Goal: Information Seeking & Learning: Check status

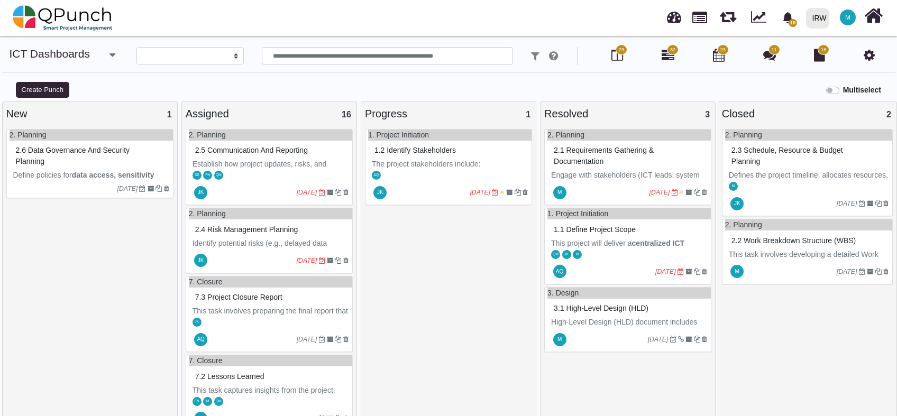
select select
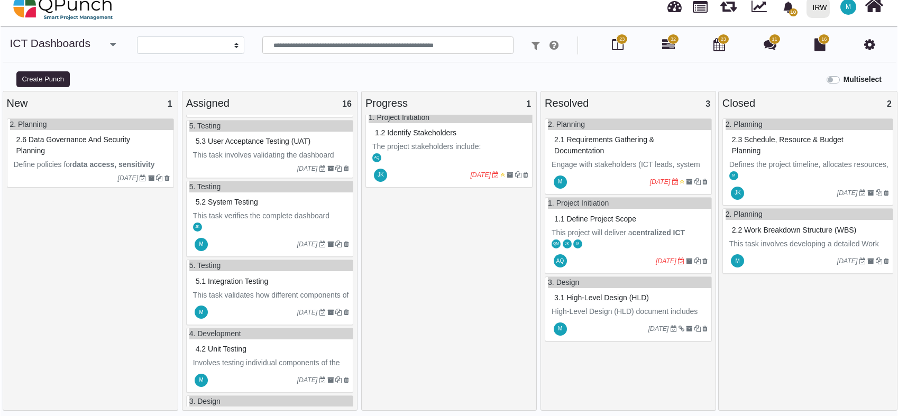
scroll to position [882, 0]
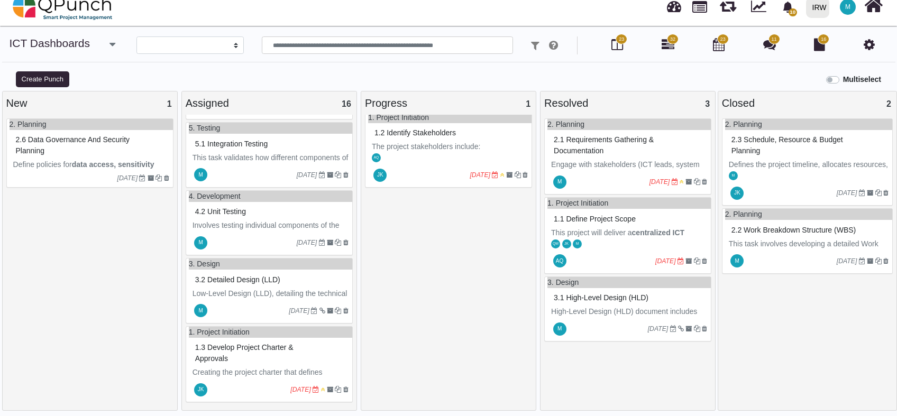
click at [272, 278] on span "3.2 Detailed design (LLD)" at bounding box center [237, 279] width 85 height 8
click at [272, 278] on div "3. Design 3.2 Detailed design (LLD) Low-Level Design (LLD), detailing the techn…" at bounding box center [269, 291] width 167 height 66
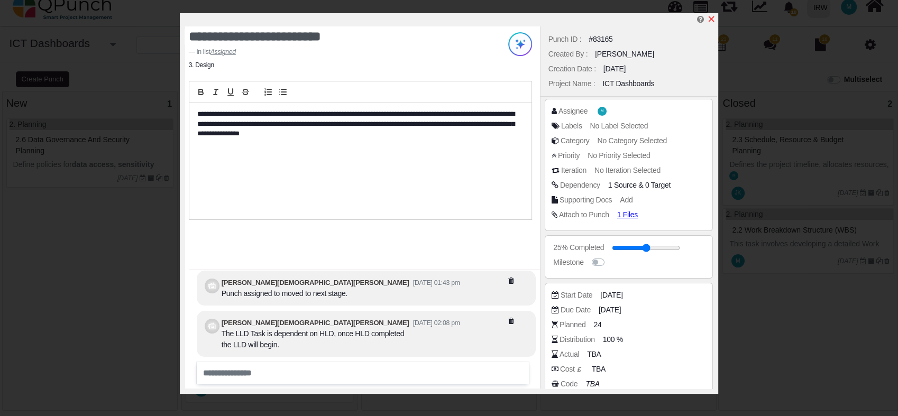
click at [713, 18] on icon "x" at bounding box center [711, 19] width 8 height 8
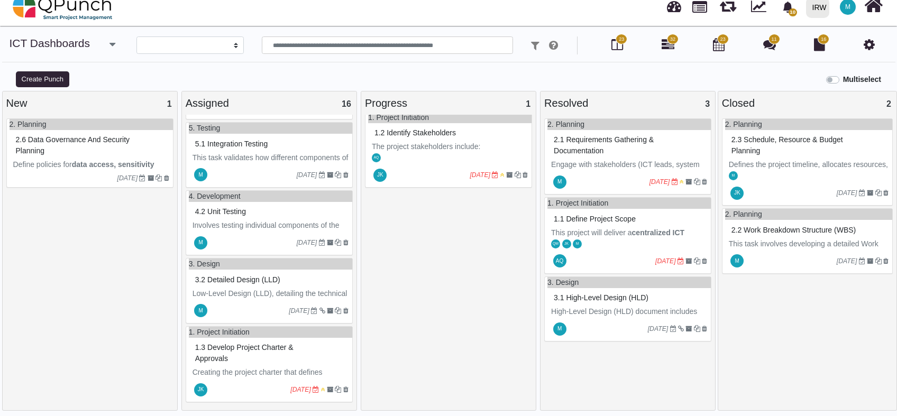
click at [616, 297] on span "3.1 High-level design (HLD)" at bounding box center [600, 297] width 95 height 8
click at [616, 297] on div "3. Design 3.1 High-level design (HLD) High-Level Design (HLD) document includes…" at bounding box center [627, 309] width 167 height 66
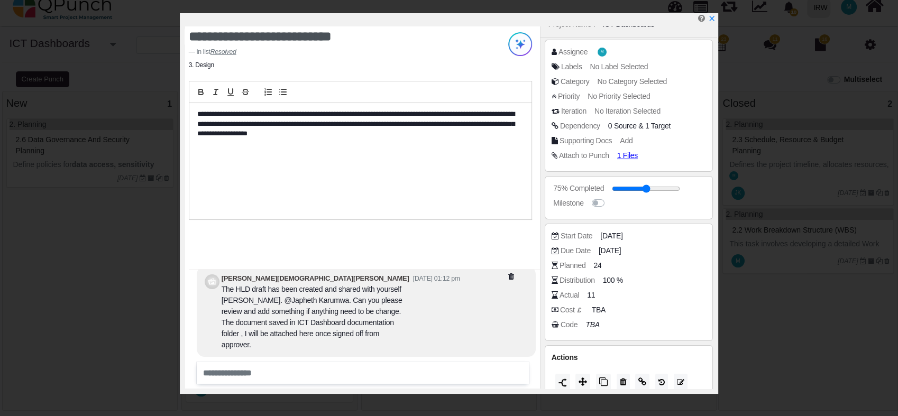
scroll to position [60, 0]
click at [642, 348] on div "Actions" at bounding box center [628, 371] width 169 height 52
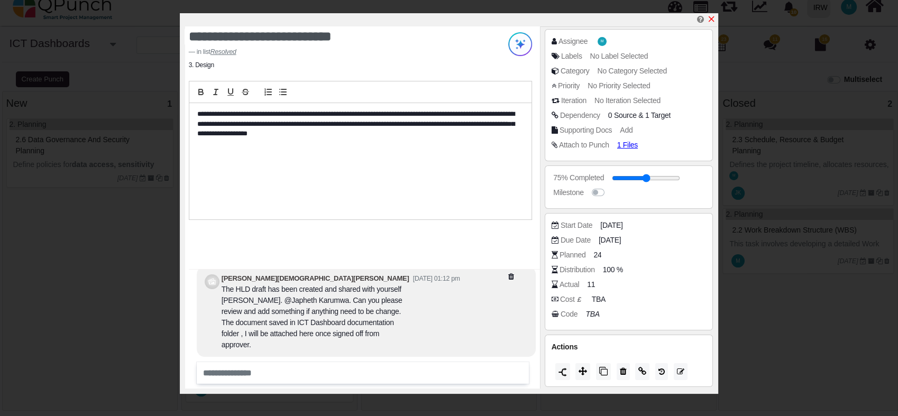
click at [710, 17] on icon "x" at bounding box center [711, 19] width 8 height 8
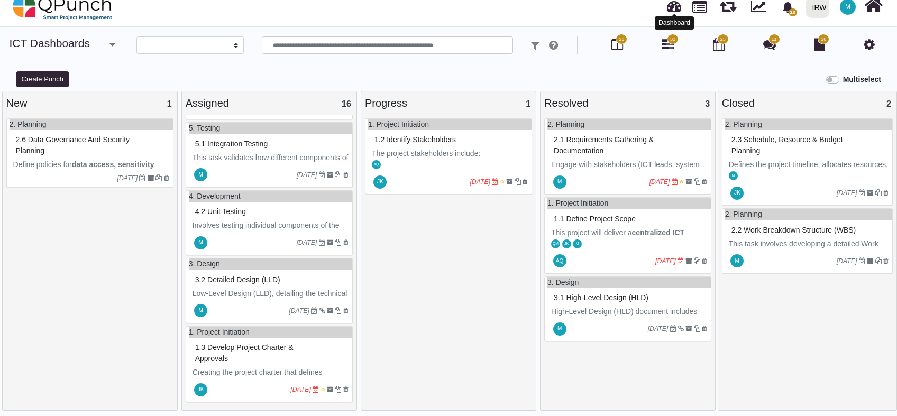
click at [679, 6] on link at bounding box center [674, 4] width 14 height 17
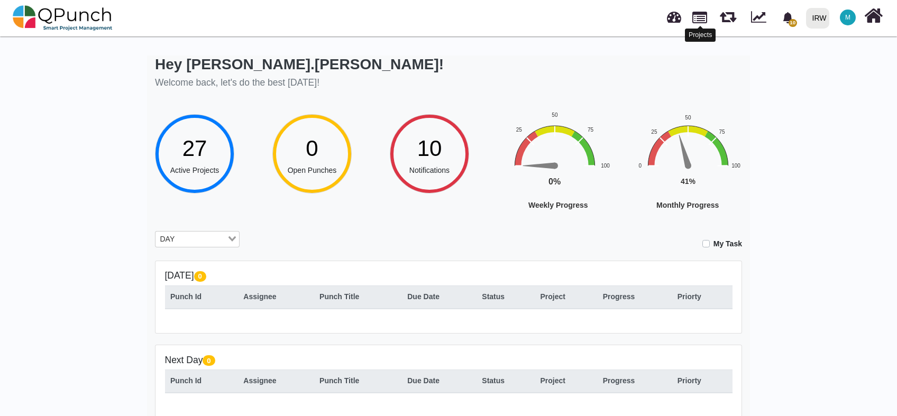
click at [697, 17] on link at bounding box center [699, 16] width 15 height 18
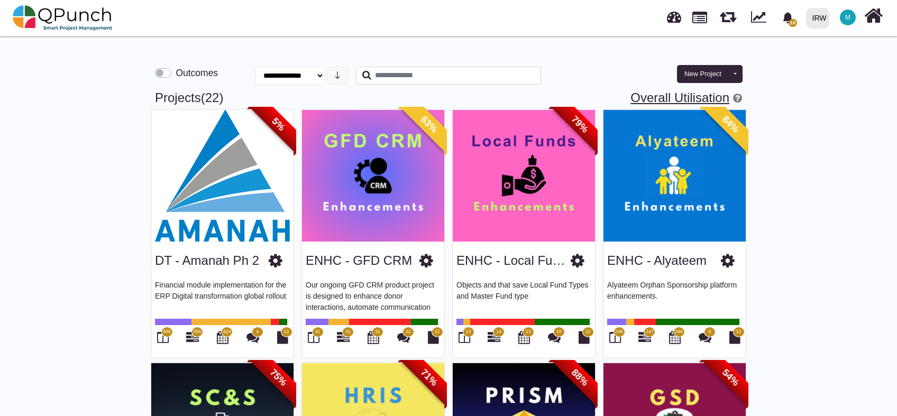
click at [667, 99] on link "Overall Utilisation" at bounding box center [679, 97] width 99 height 14
select select "**********"
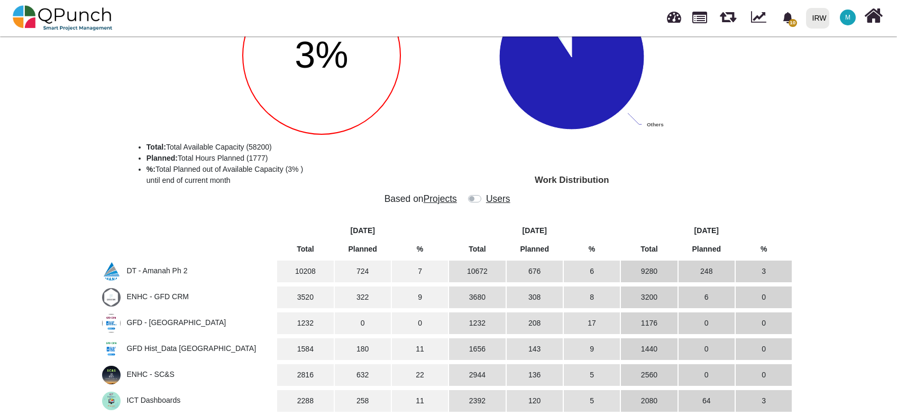
scroll to position [106, 0]
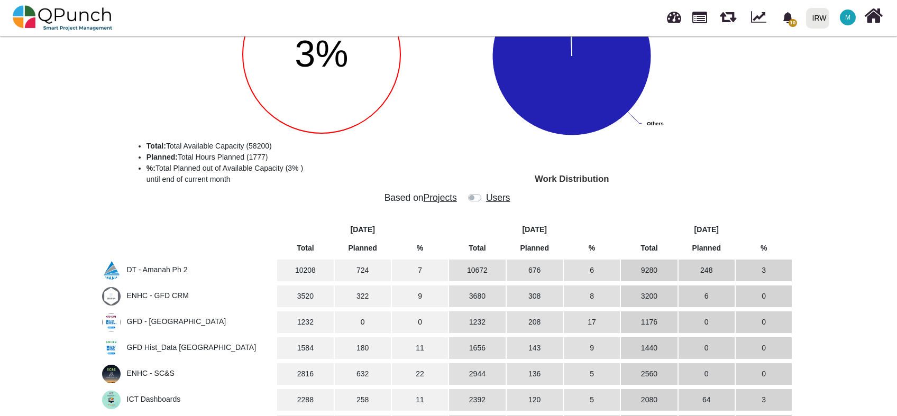
click at [485, 192] on label at bounding box center [485, 192] width 0 height 0
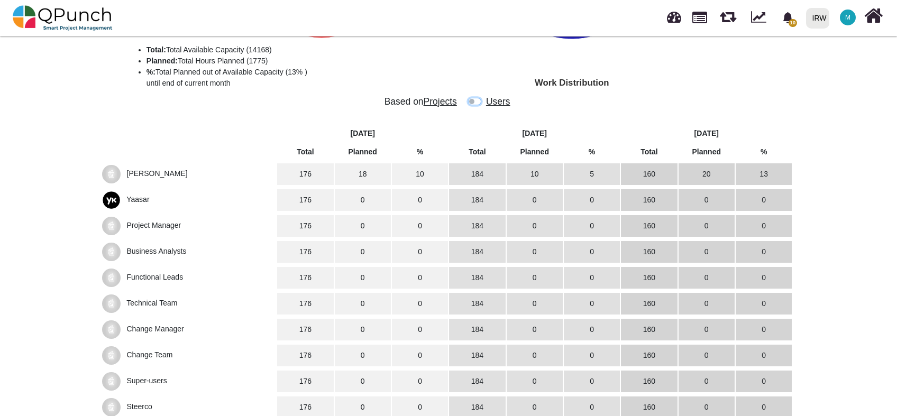
scroll to position [201, 0]
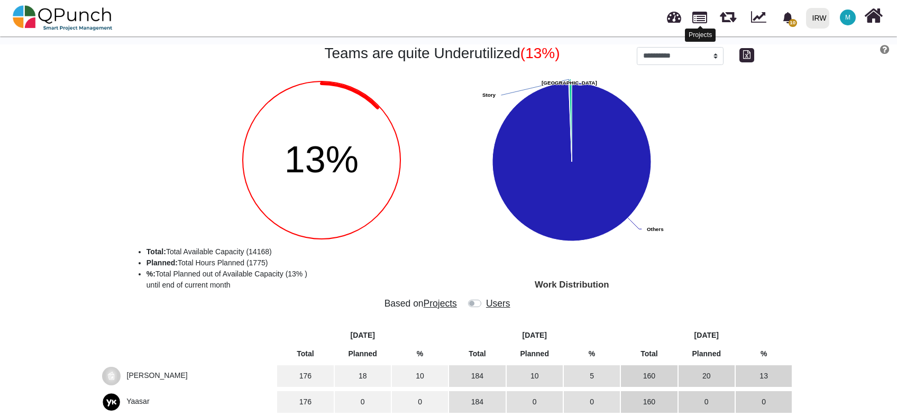
click at [702, 19] on link at bounding box center [699, 16] width 15 height 18
